Goal: Information Seeking & Learning: Learn about a topic

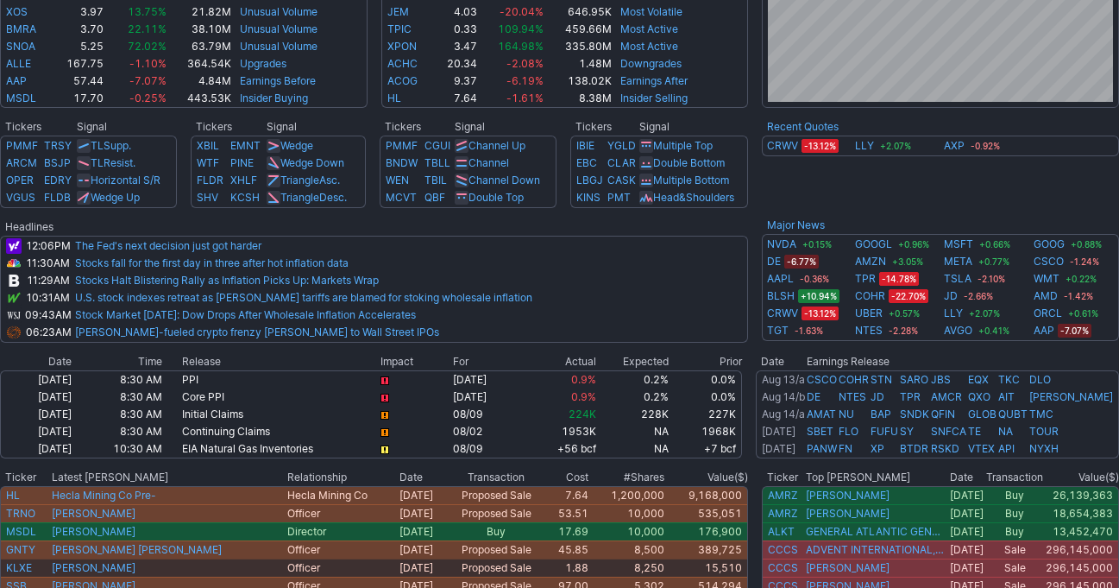
scroll to position [585, 0]
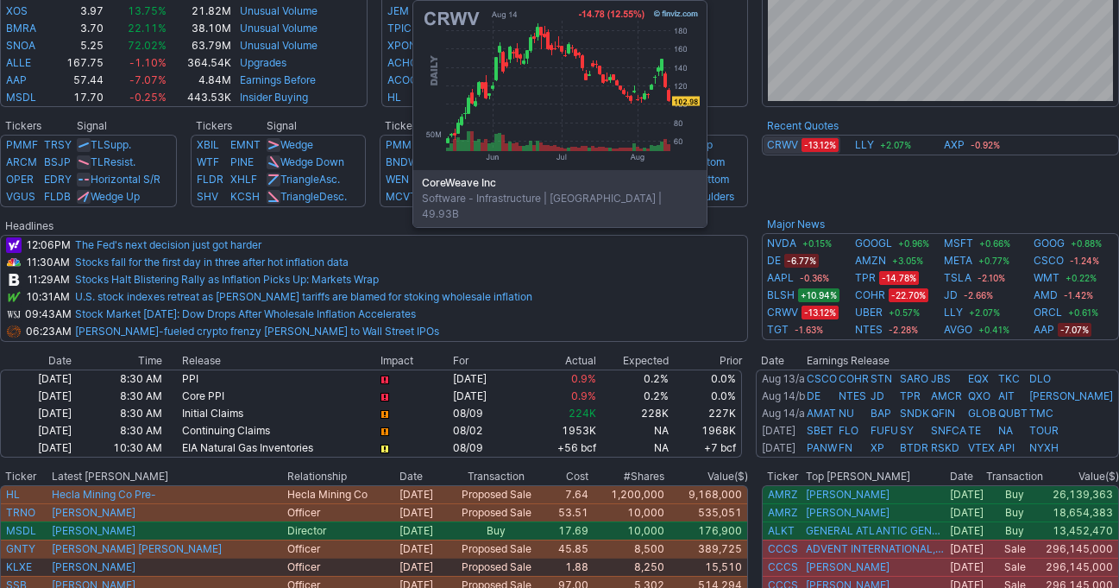
click at [783, 144] on link "CRWV" at bounding box center [782, 144] width 31 height 17
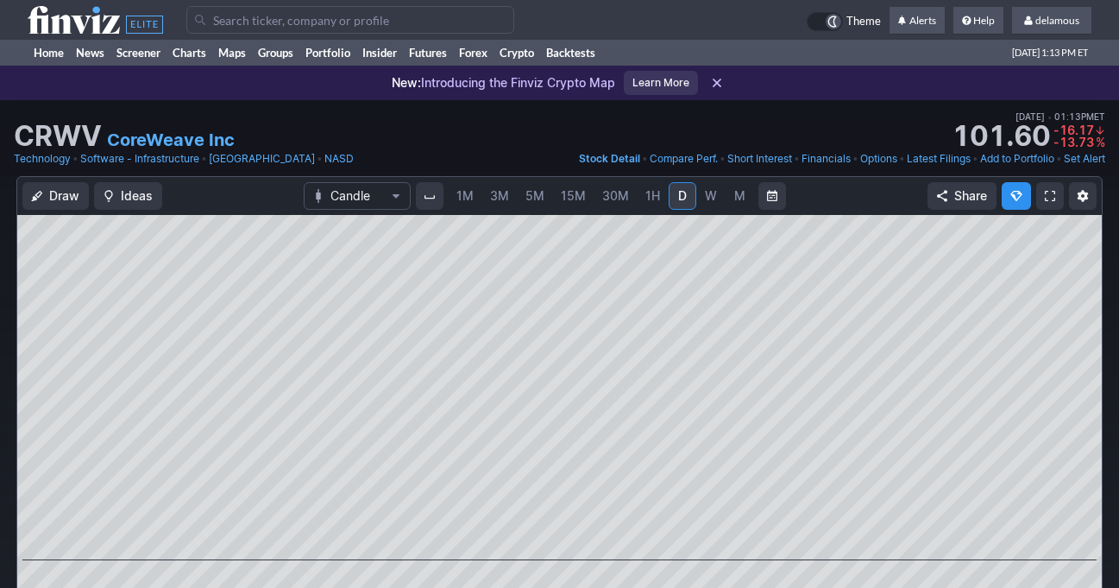
click at [41, 68] on div "New: Introducing the Finviz Crypto Map Learn More" at bounding box center [559, 83] width 1119 height 35
click at [47, 56] on link "Home" at bounding box center [49, 53] width 42 height 26
click at [47, 55] on link "Home" at bounding box center [49, 53] width 42 height 26
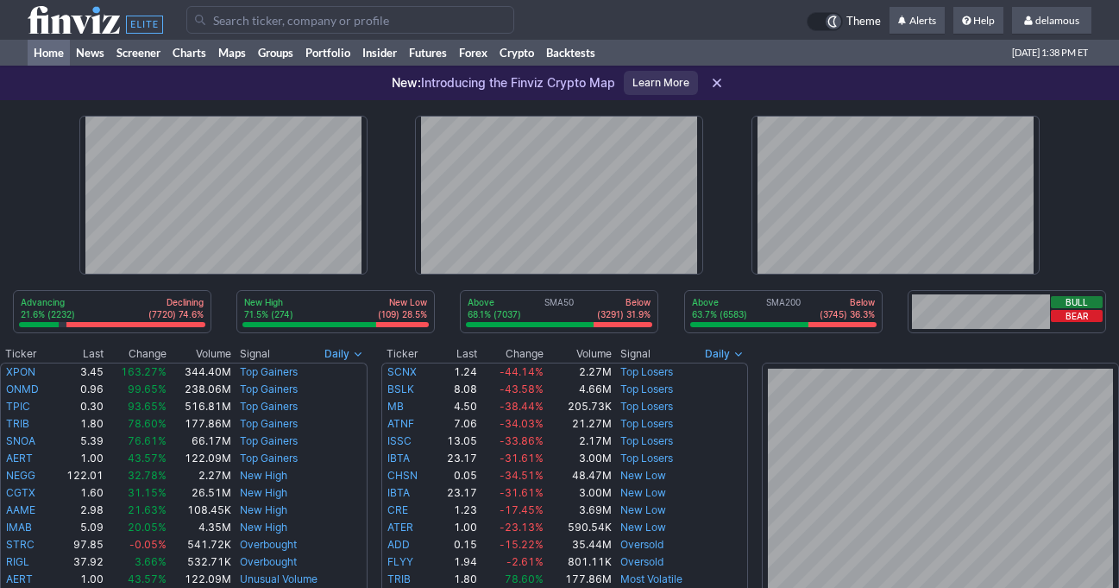
click at [1055, 102] on div at bounding box center [559, 195] width 1007 height 190
click at [688, 25] on div at bounding box center [496, 20] width 620 height 28
click at [514, 25] on input "Search" at bounding box center [350, 20] width 328 height 28
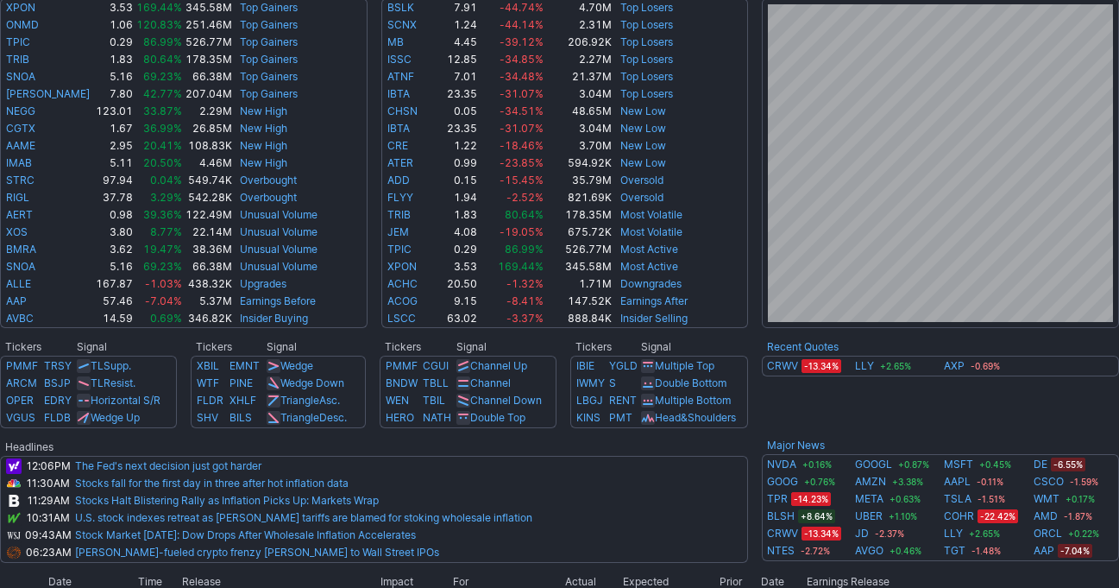
scroll to position [365, 0]
click at [910, 419] on td "CRWV -13.34% LLY +2.65% AXP -0.69%" at bounding box center [940, 390] width 357 height 71
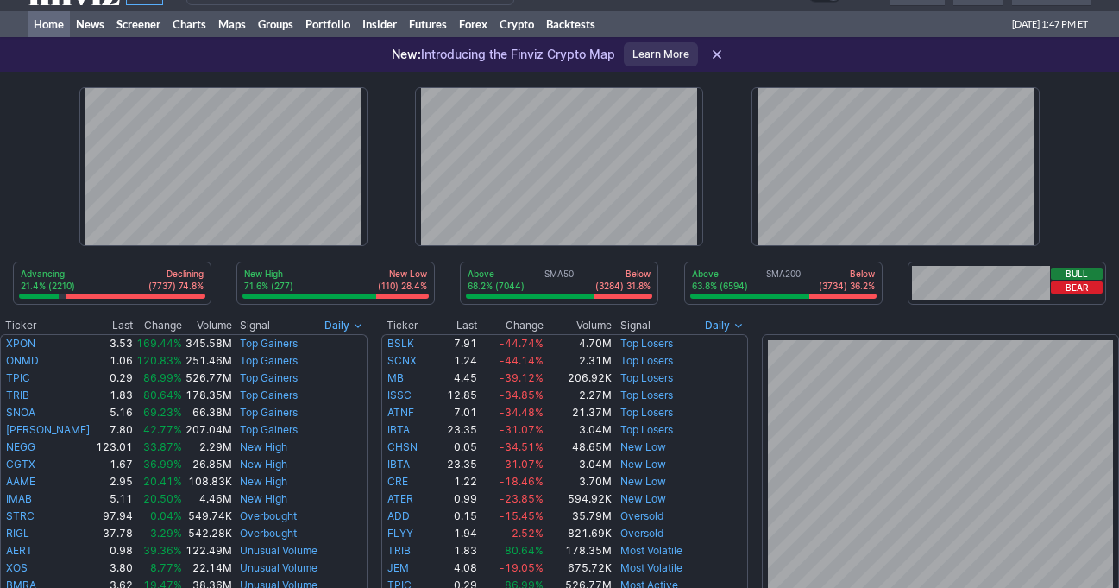
scroll to position [0, 0]
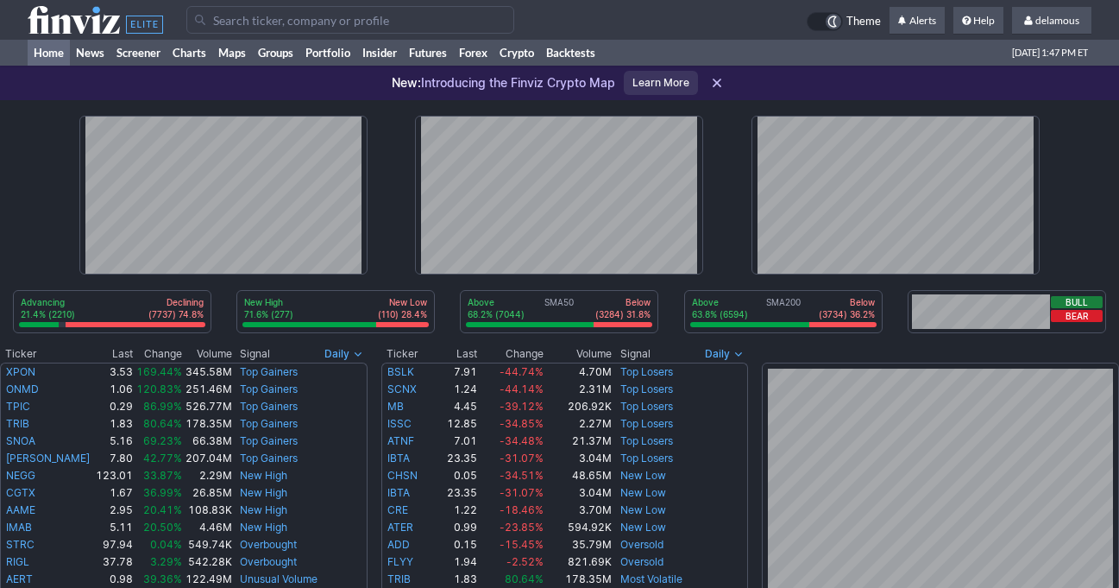
click at [1061, 138] on div at bounding box center [559, 195] width 1007 height 190
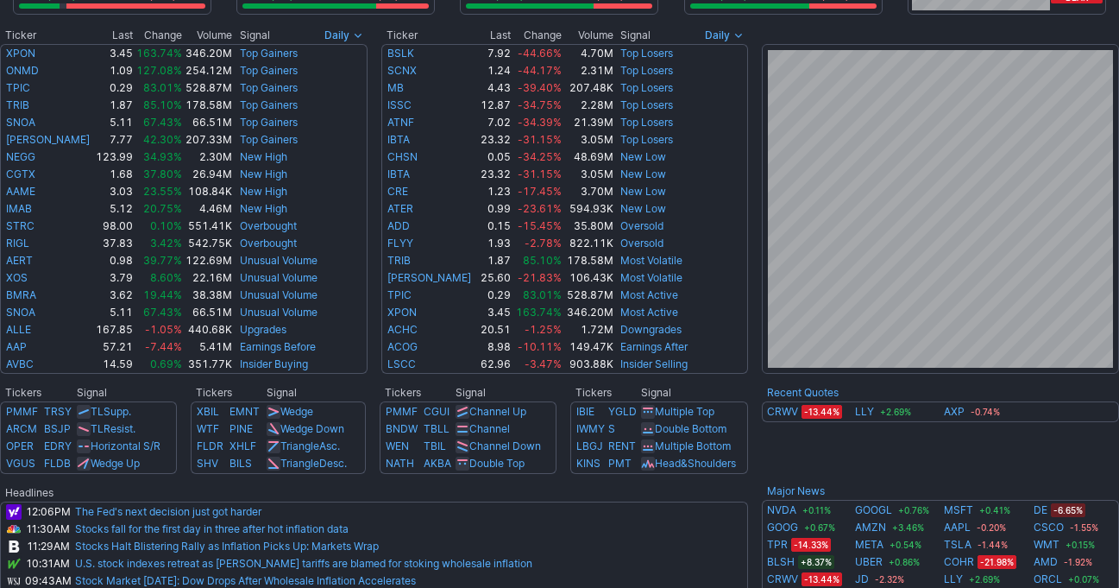
scroll to position [318, 0]
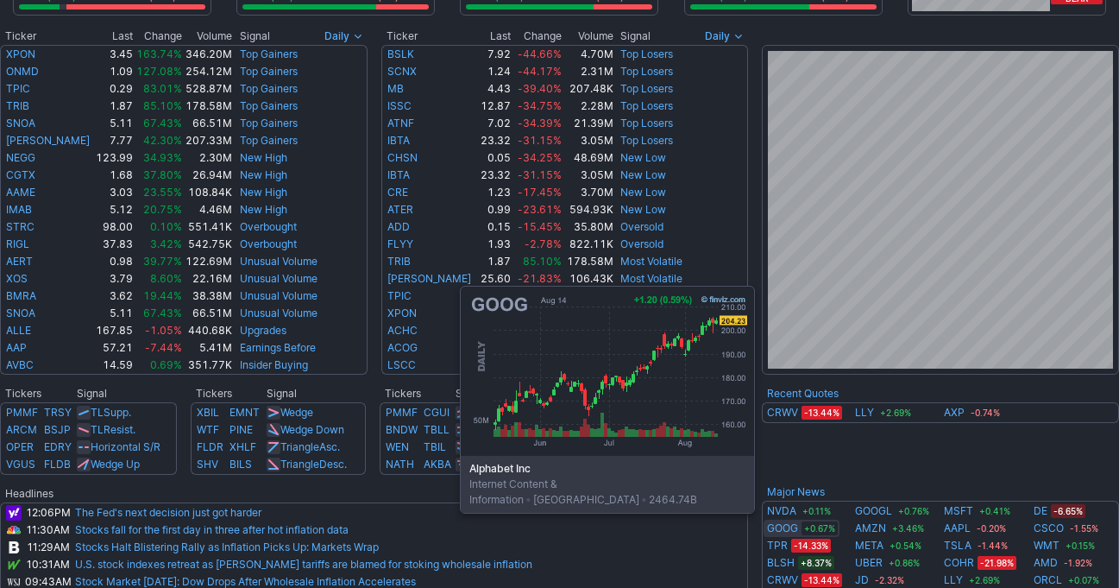
click at [778, 523] on link "GOOG" at bounding box center [782, 528] width 31 height 17
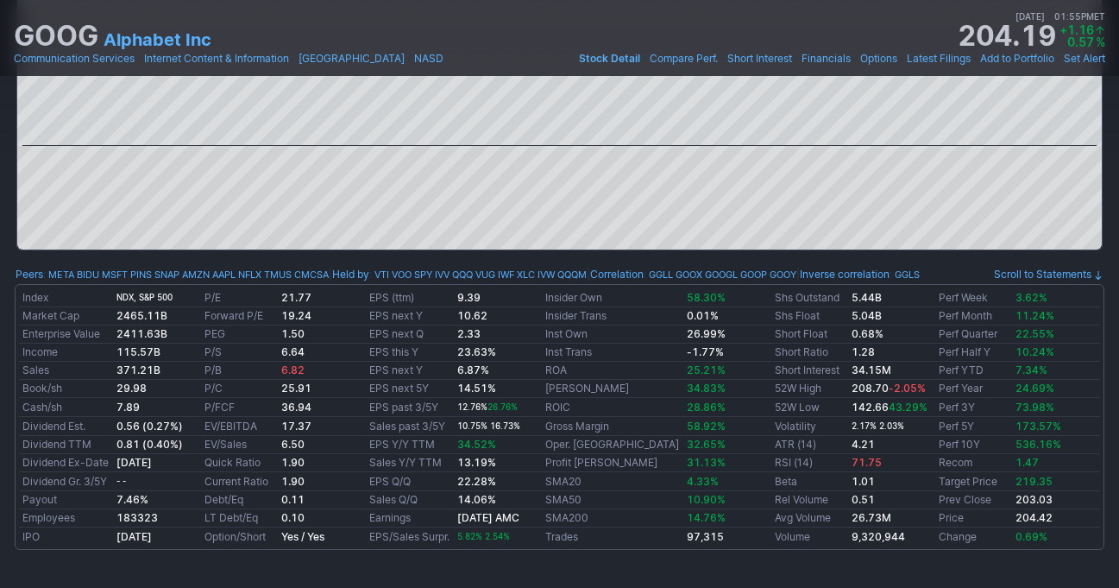
scroll to position [829, 0]
